Goal: Information Seeking & Learning: Learn about a topic

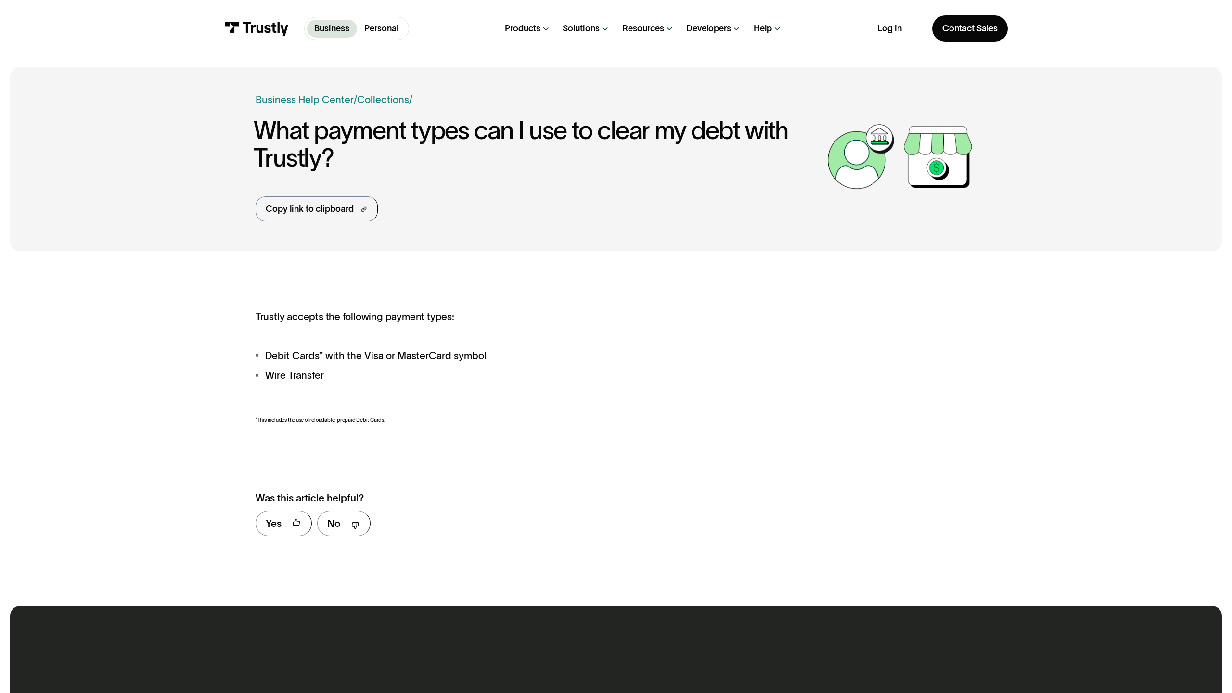
scroll to position [496, 0]
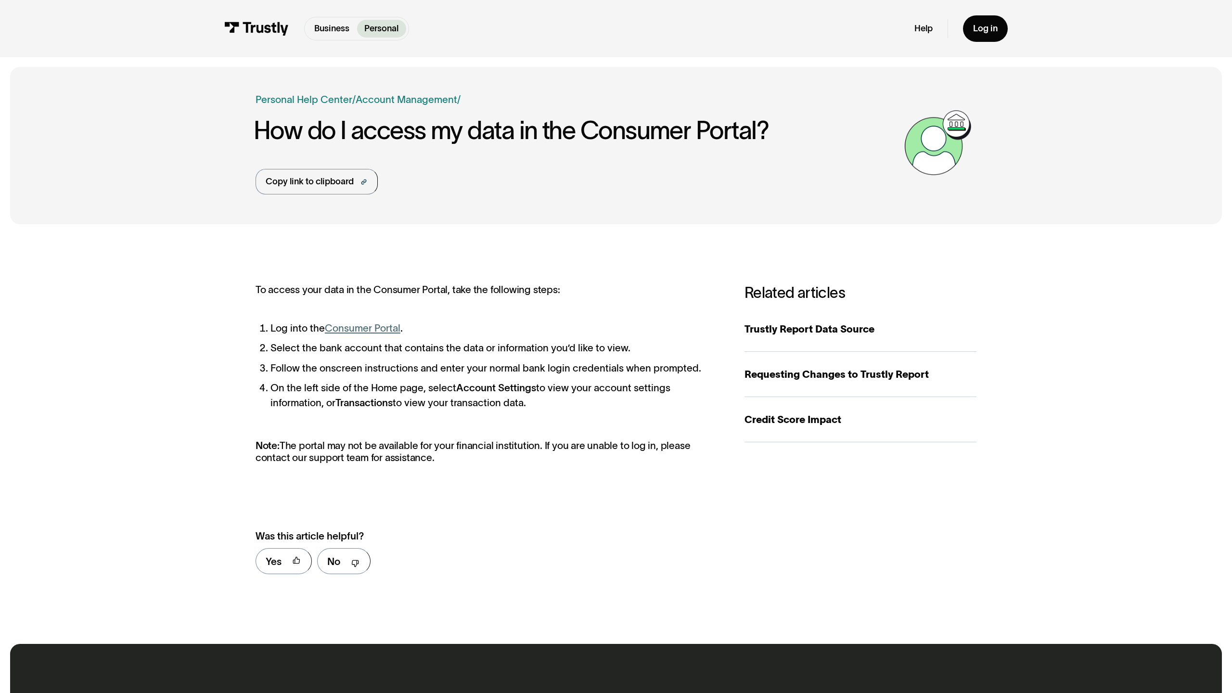
scroll to position [533, 0]
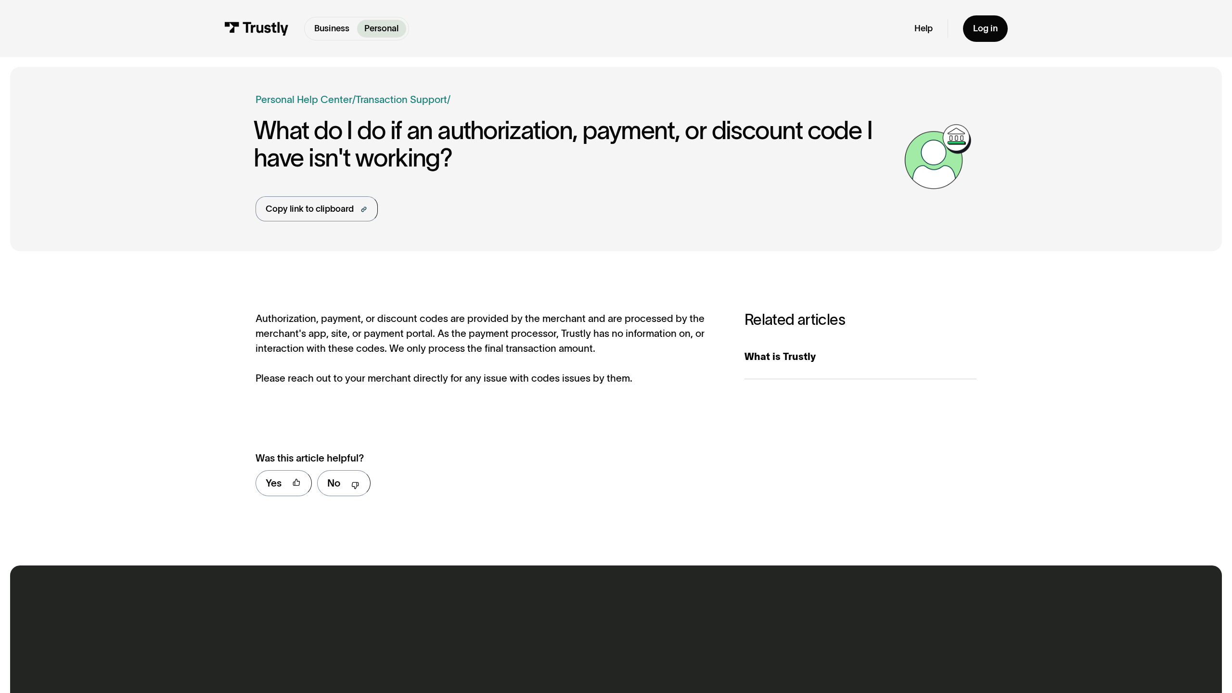
scroll to position [455, 0]
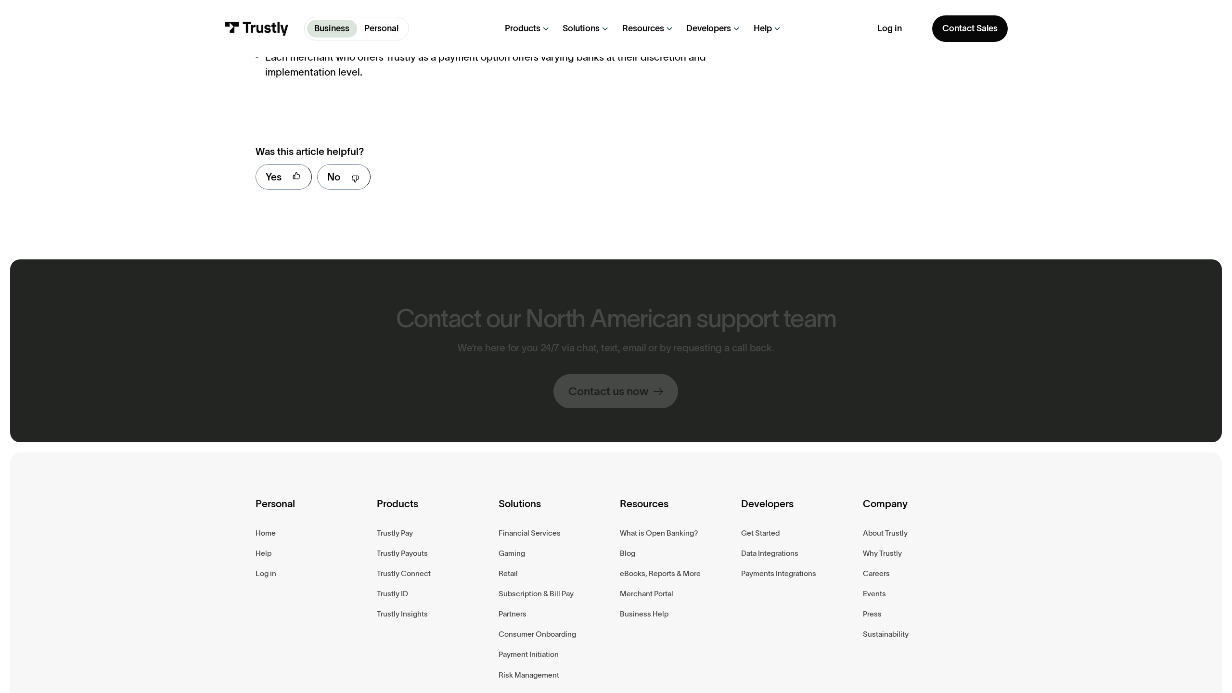
scroll to position [1436, 0]
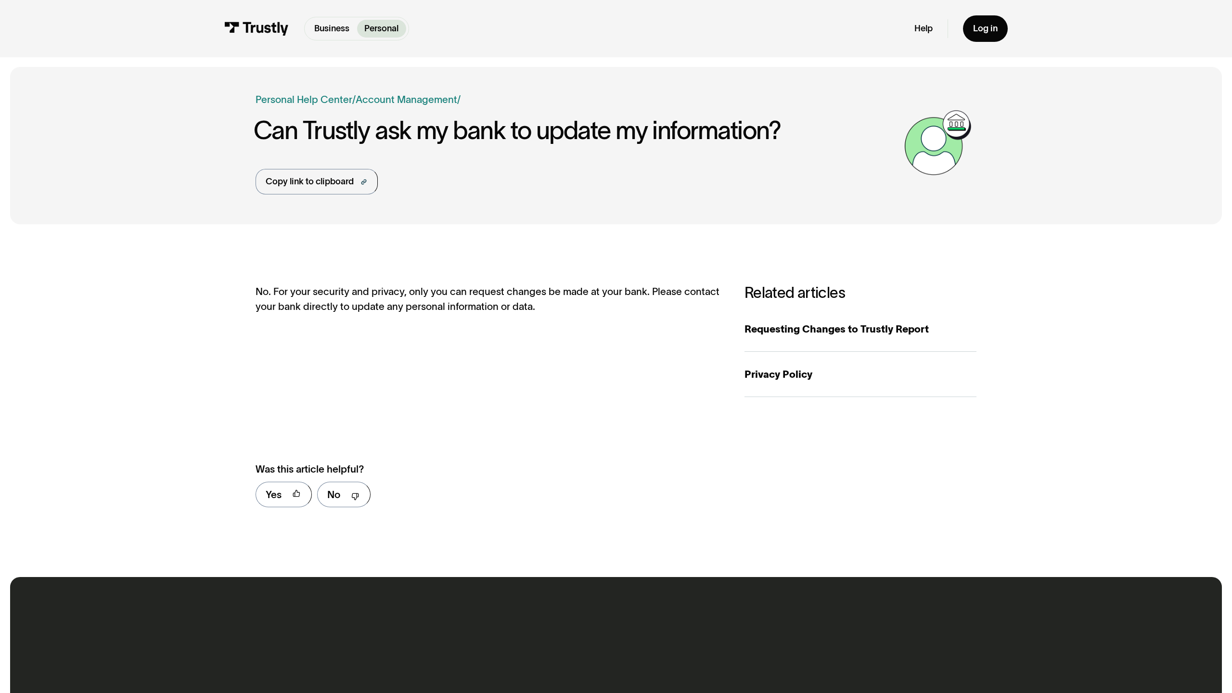
scroll to position [467, 0]
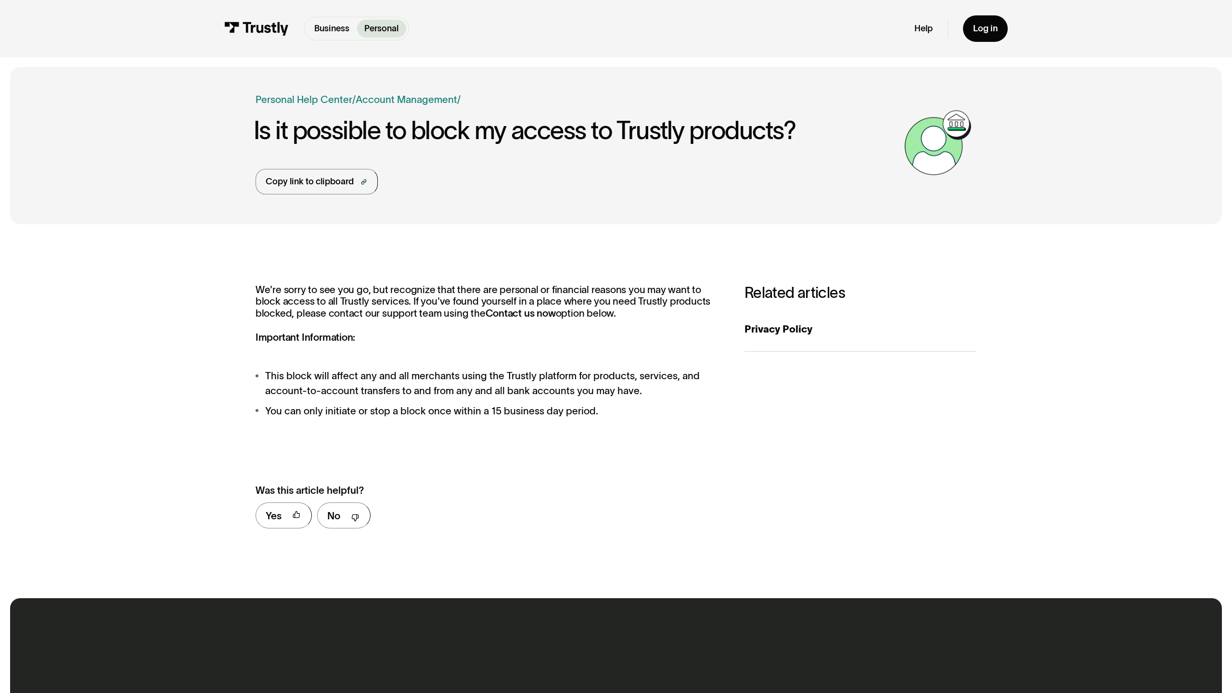
scroll to position [487, 0]
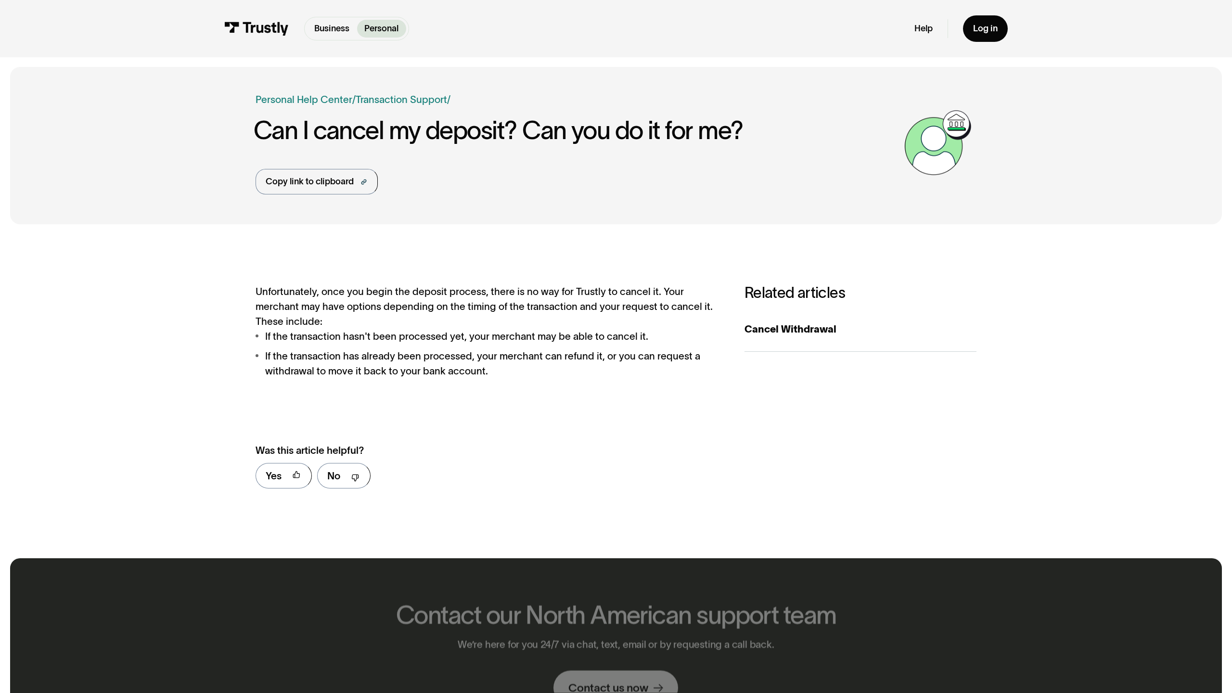
scroll to position [448, 0]
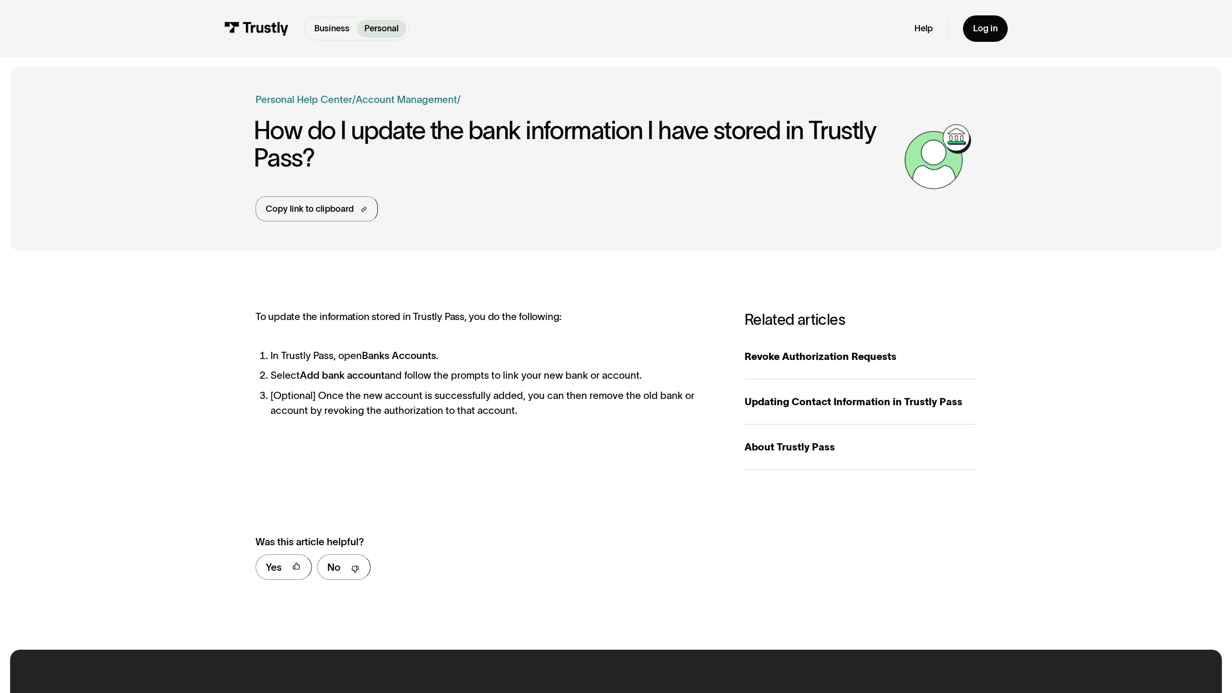
scroll to position [539, 0]
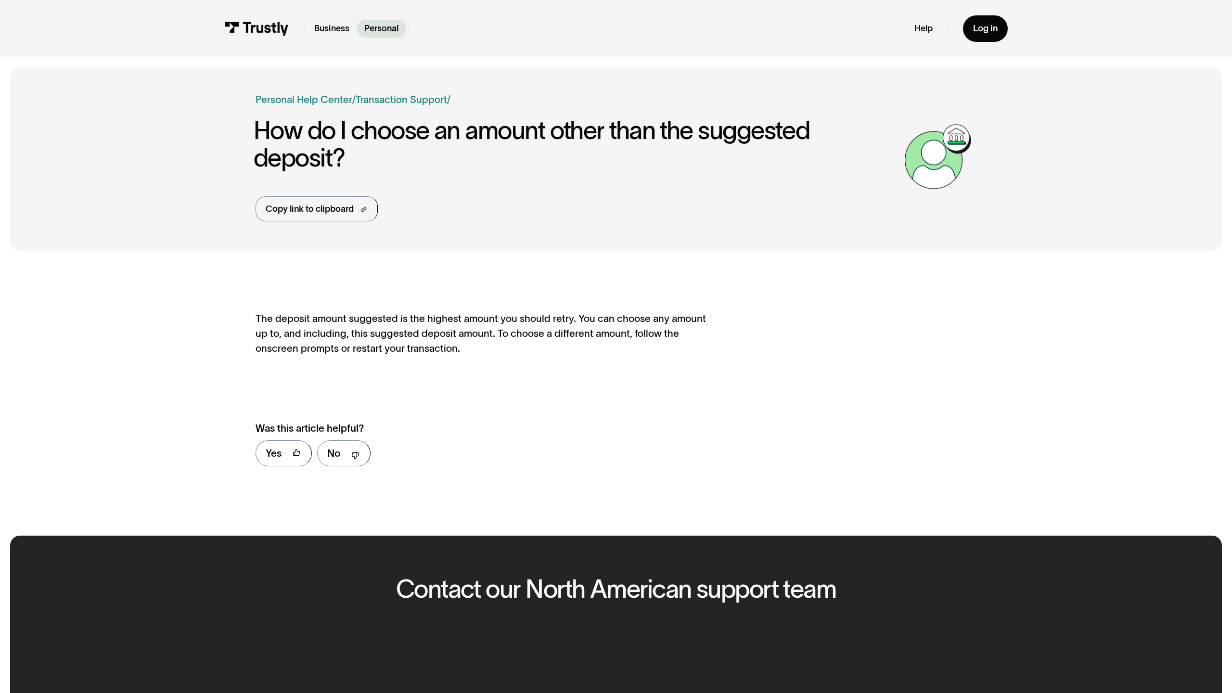
scroll to position [425, 0]
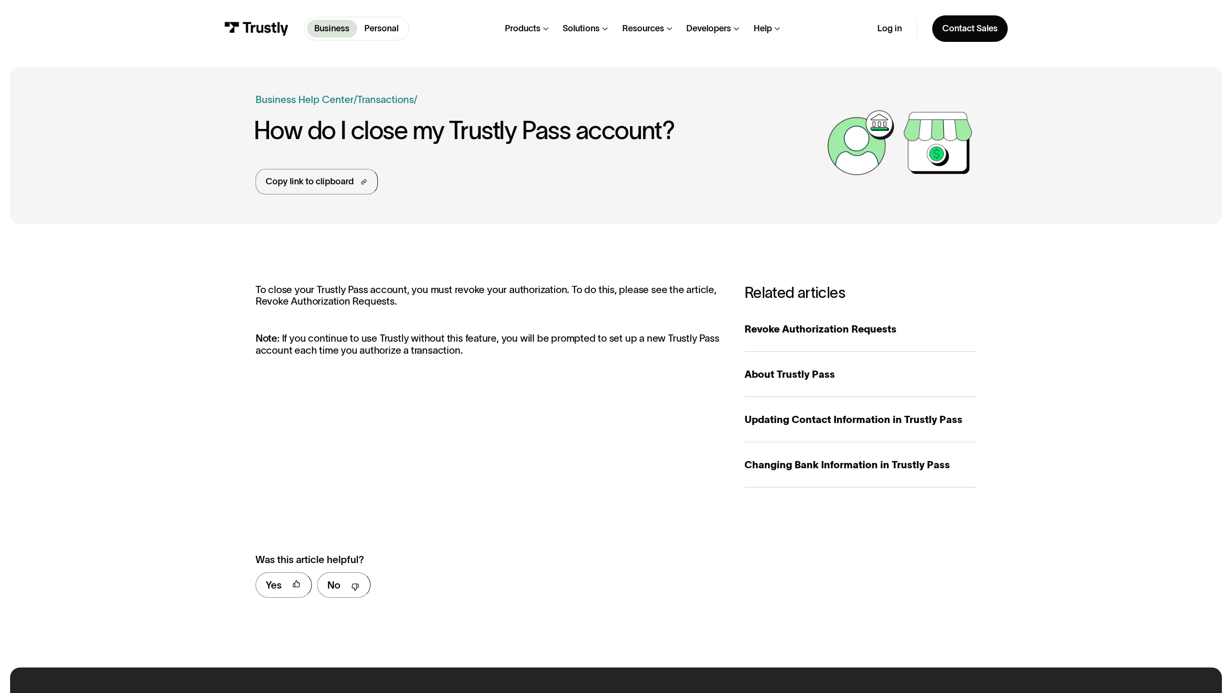
scroll to position [557, 0]
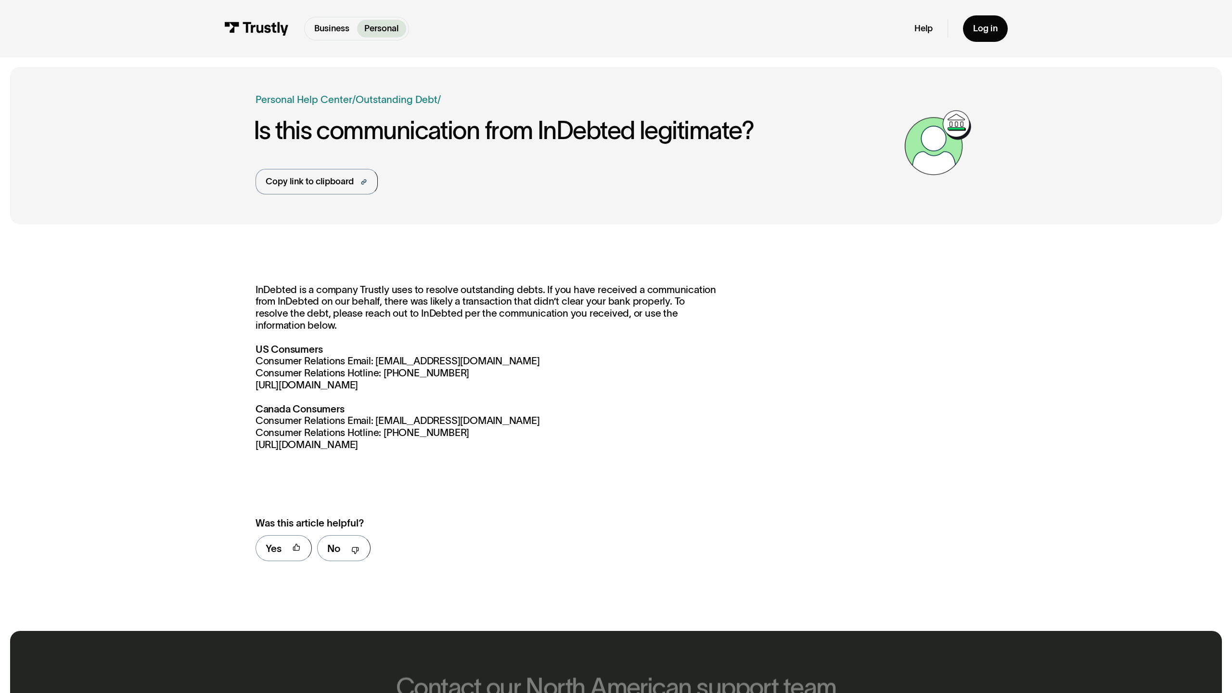
scroll to position [509, 0]
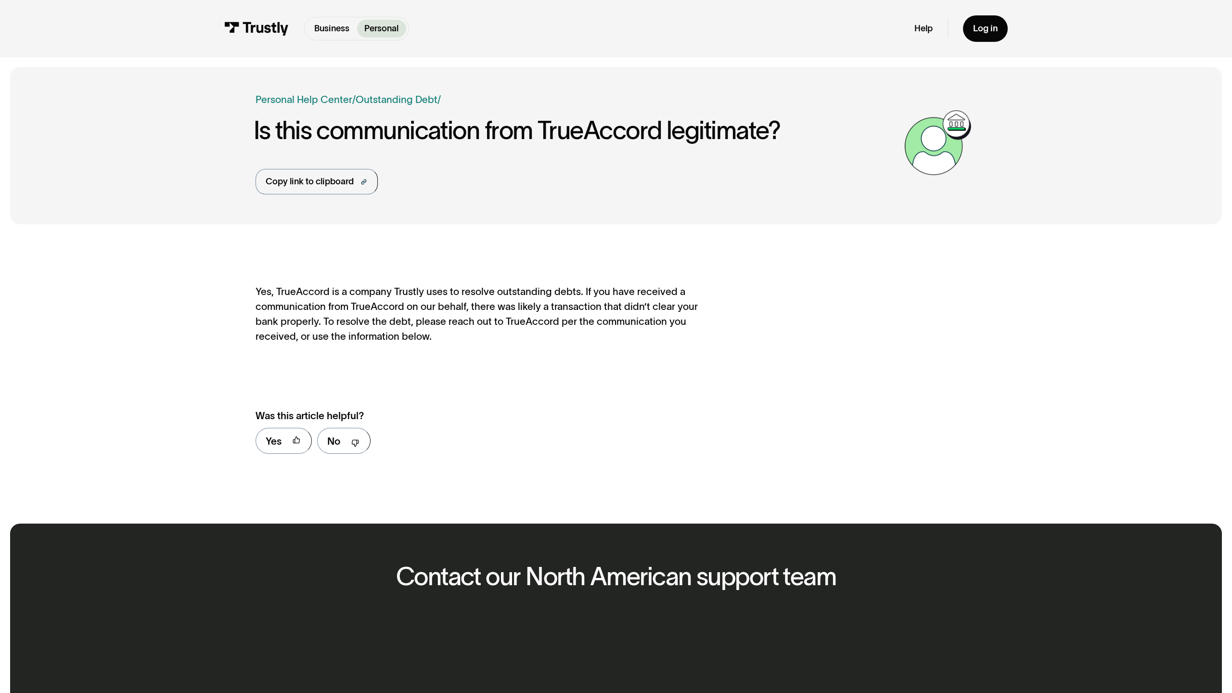
scroll to position [413, 0]
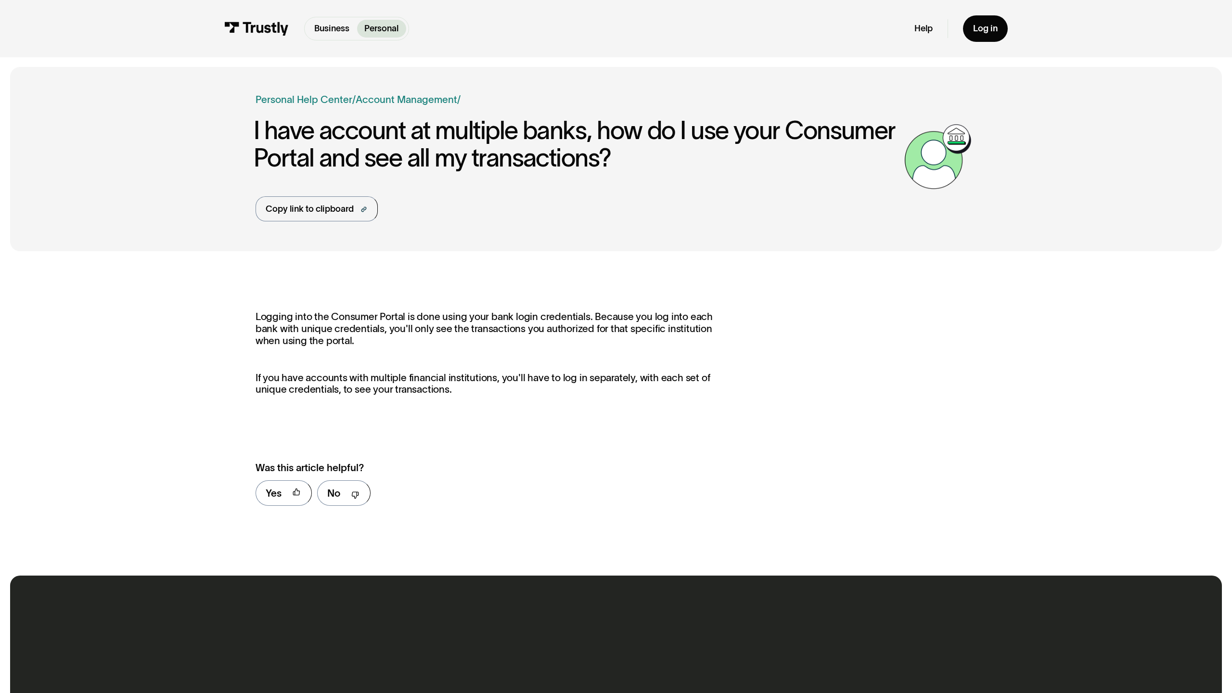
scroll to position [465, 0]
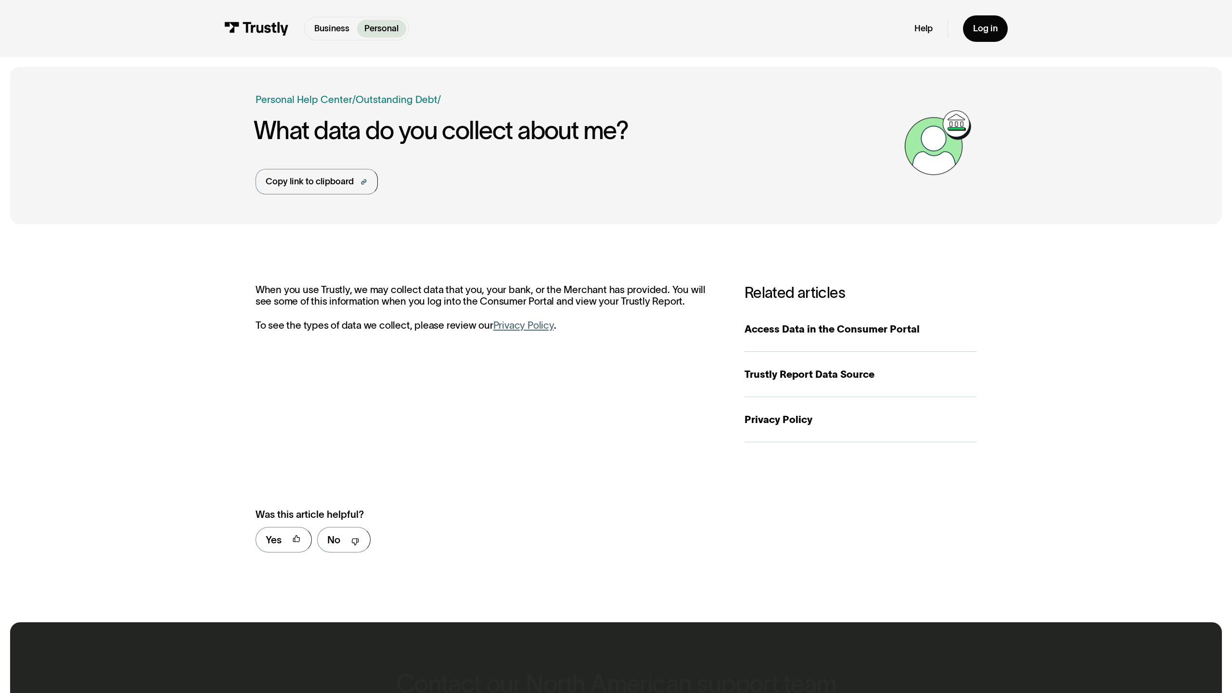
scroll to position [512, 0]
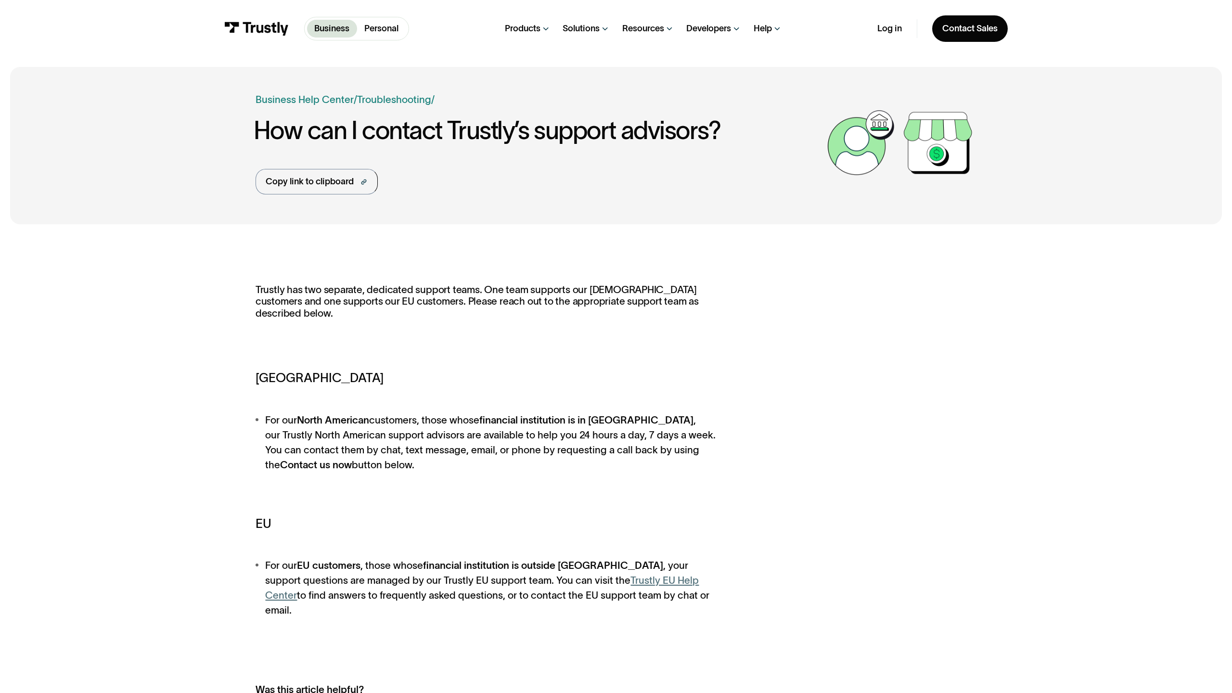
scroll to position [672, 0]
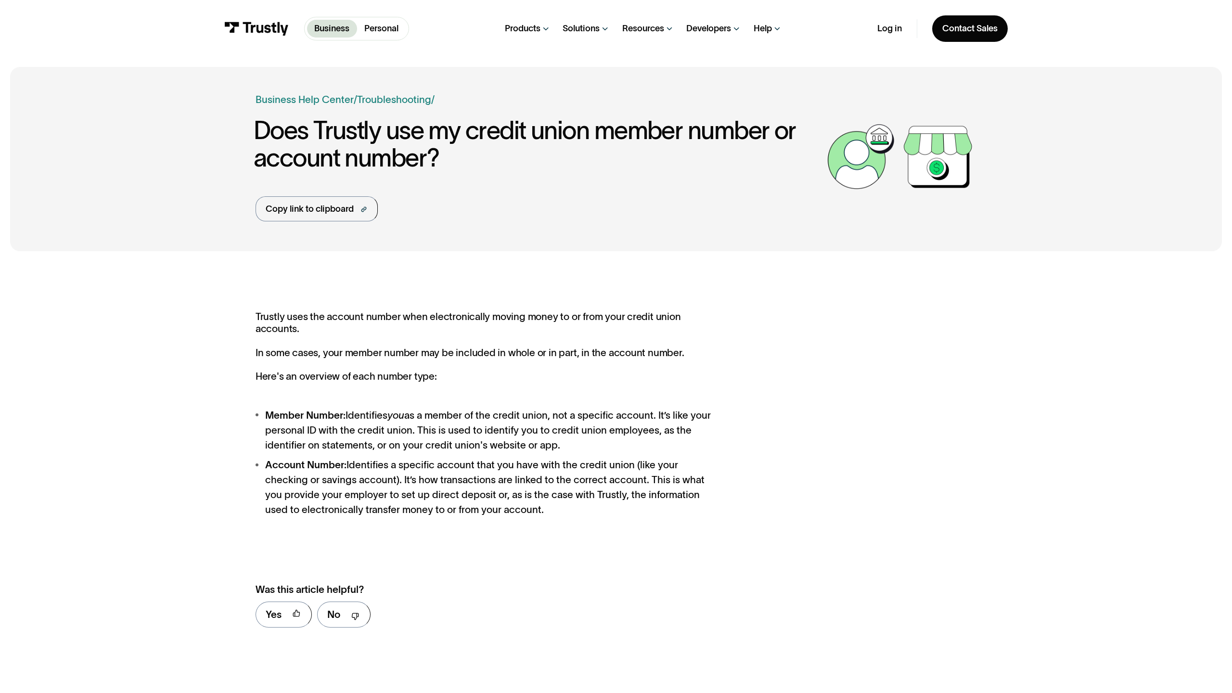
scroll to position [575, 0]
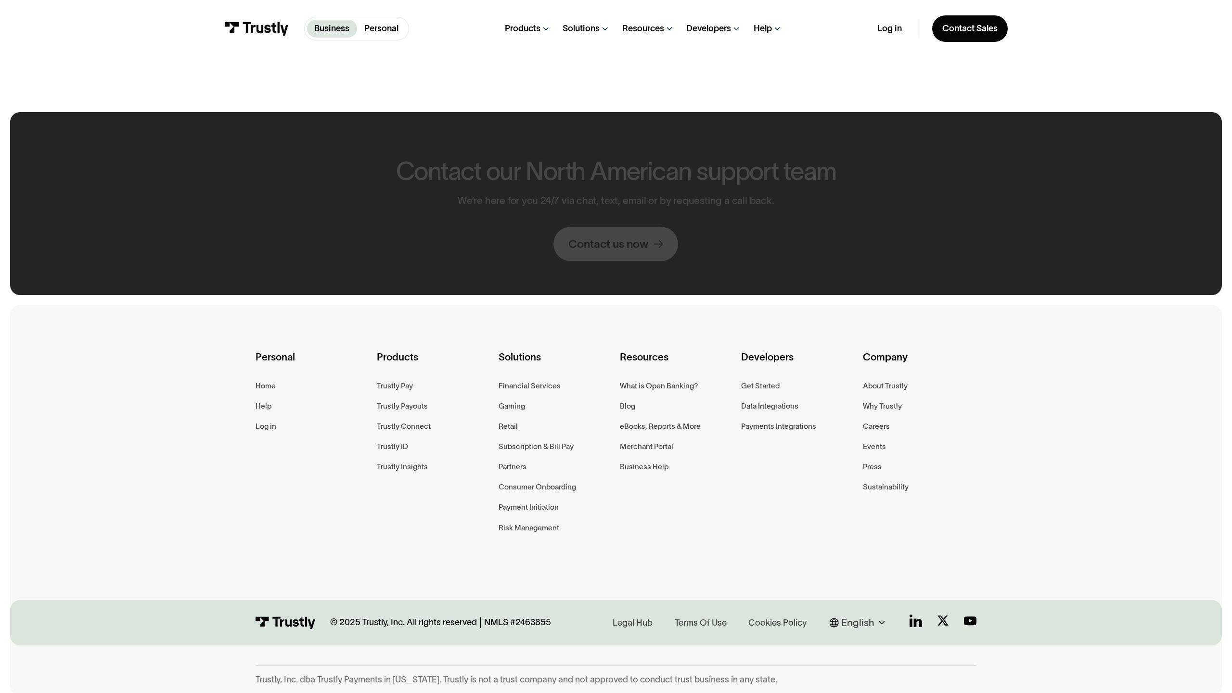
scroll to position [675, 0]
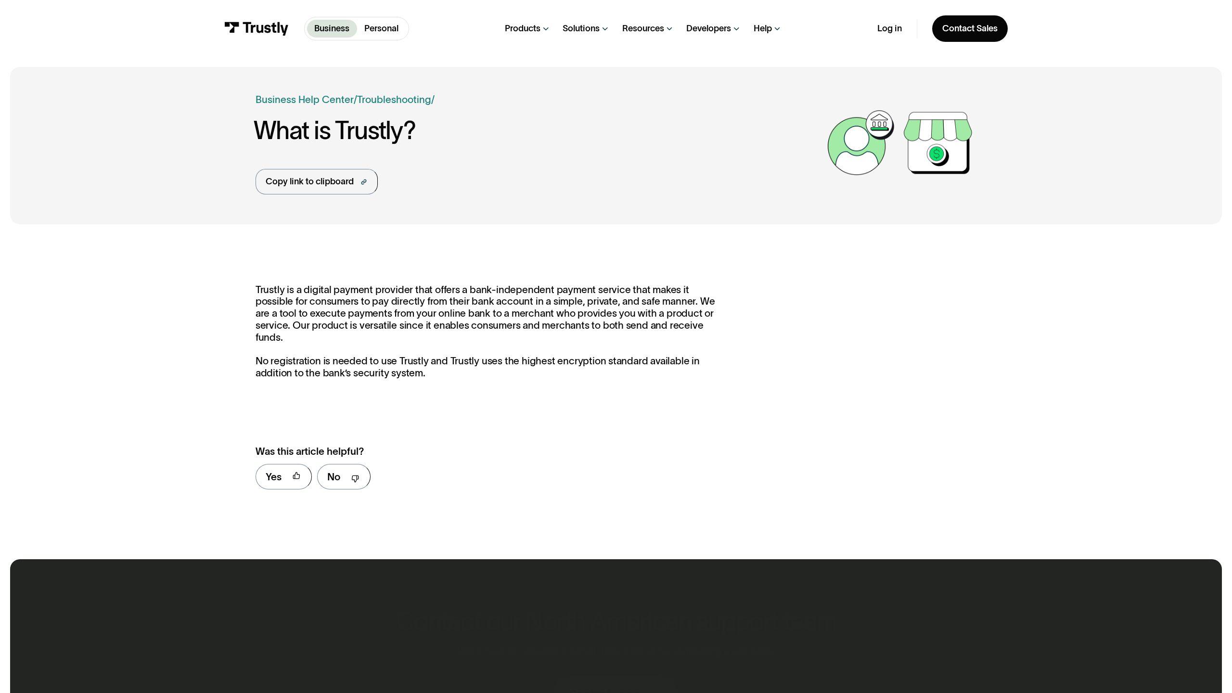
scroll to position [437, 0]
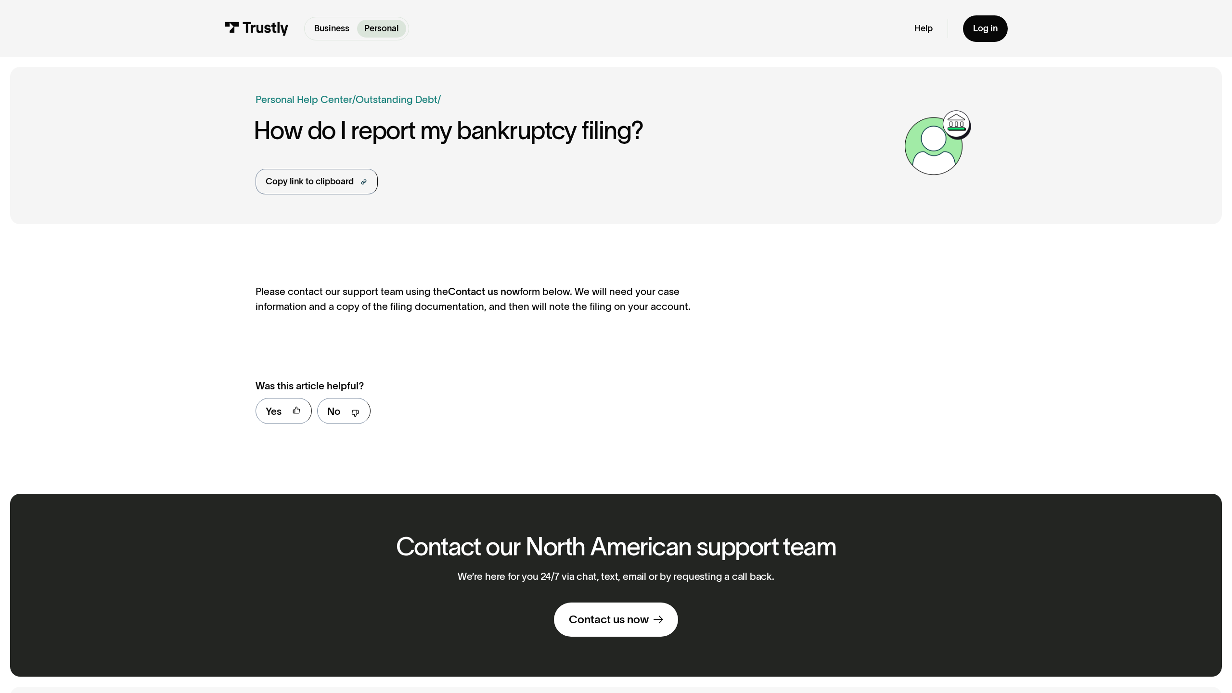
scroll to position [384, 0]
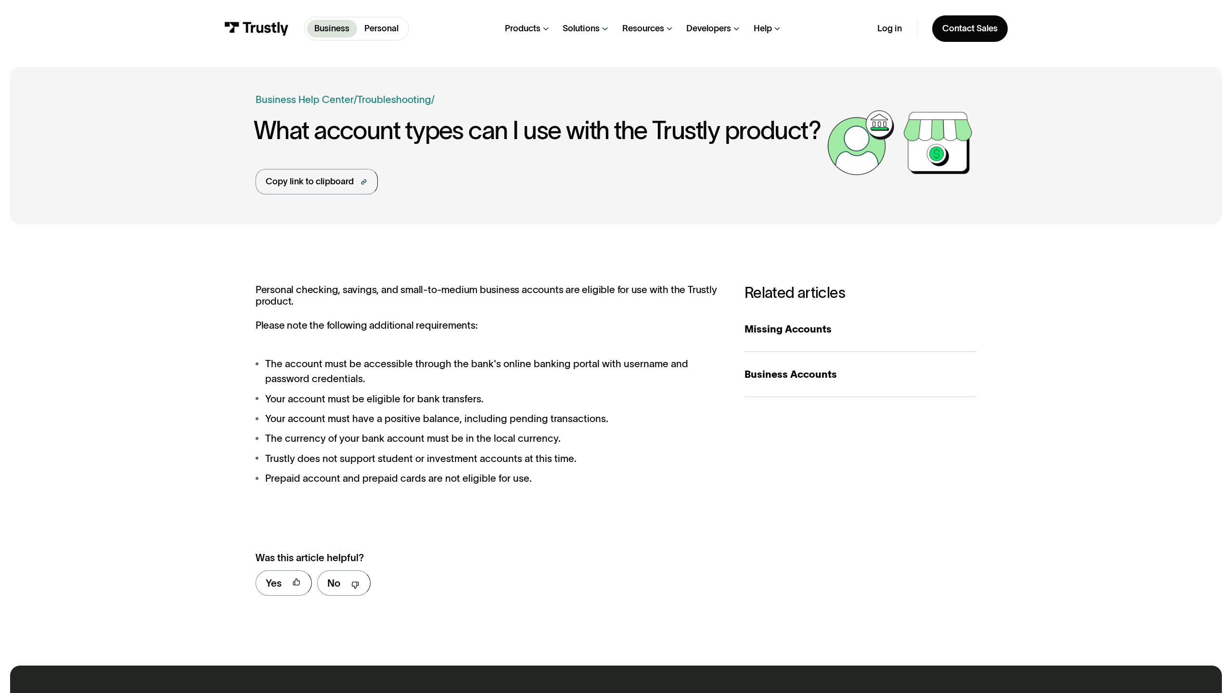
scroll to position [583, 0]
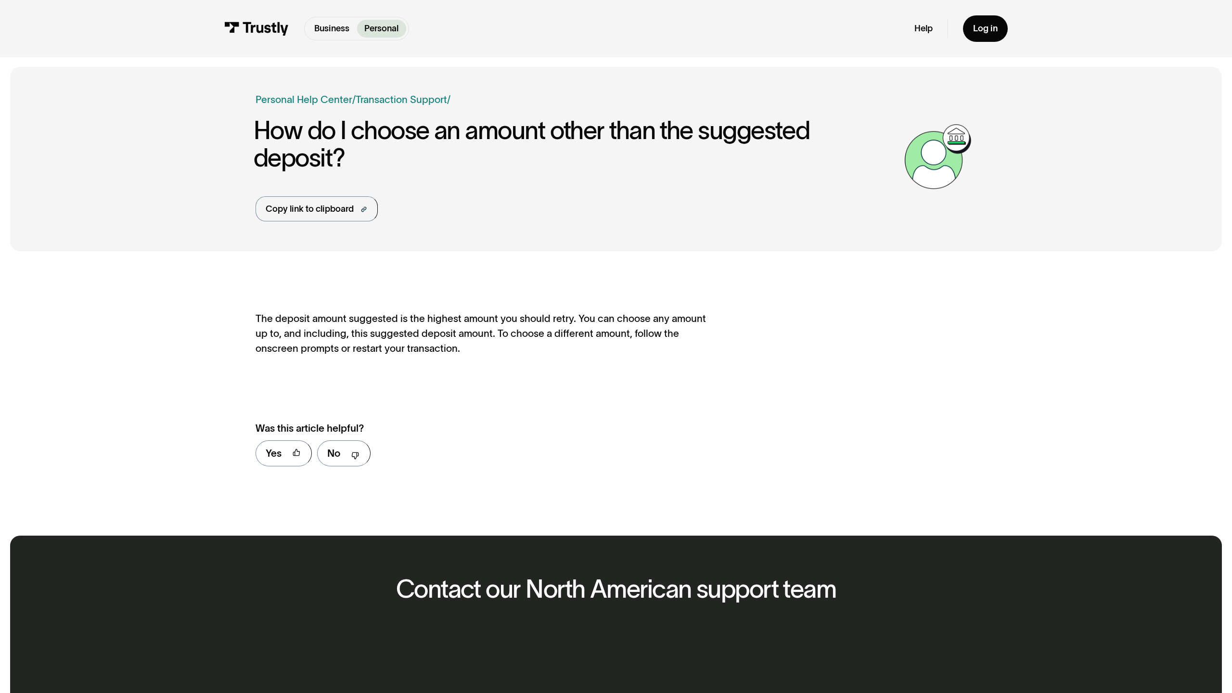
scroll to position [425, 0]
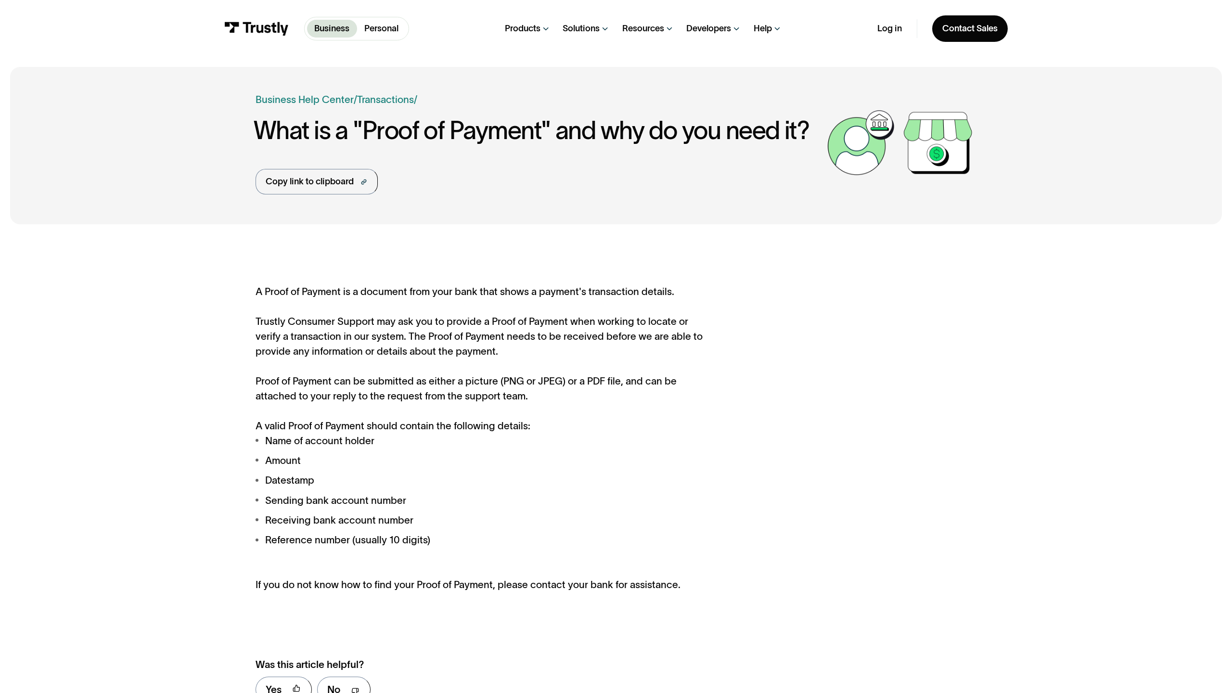
scroll to position [662, 0]
